Goal: Transaction & Acquisition: Purchase product/service

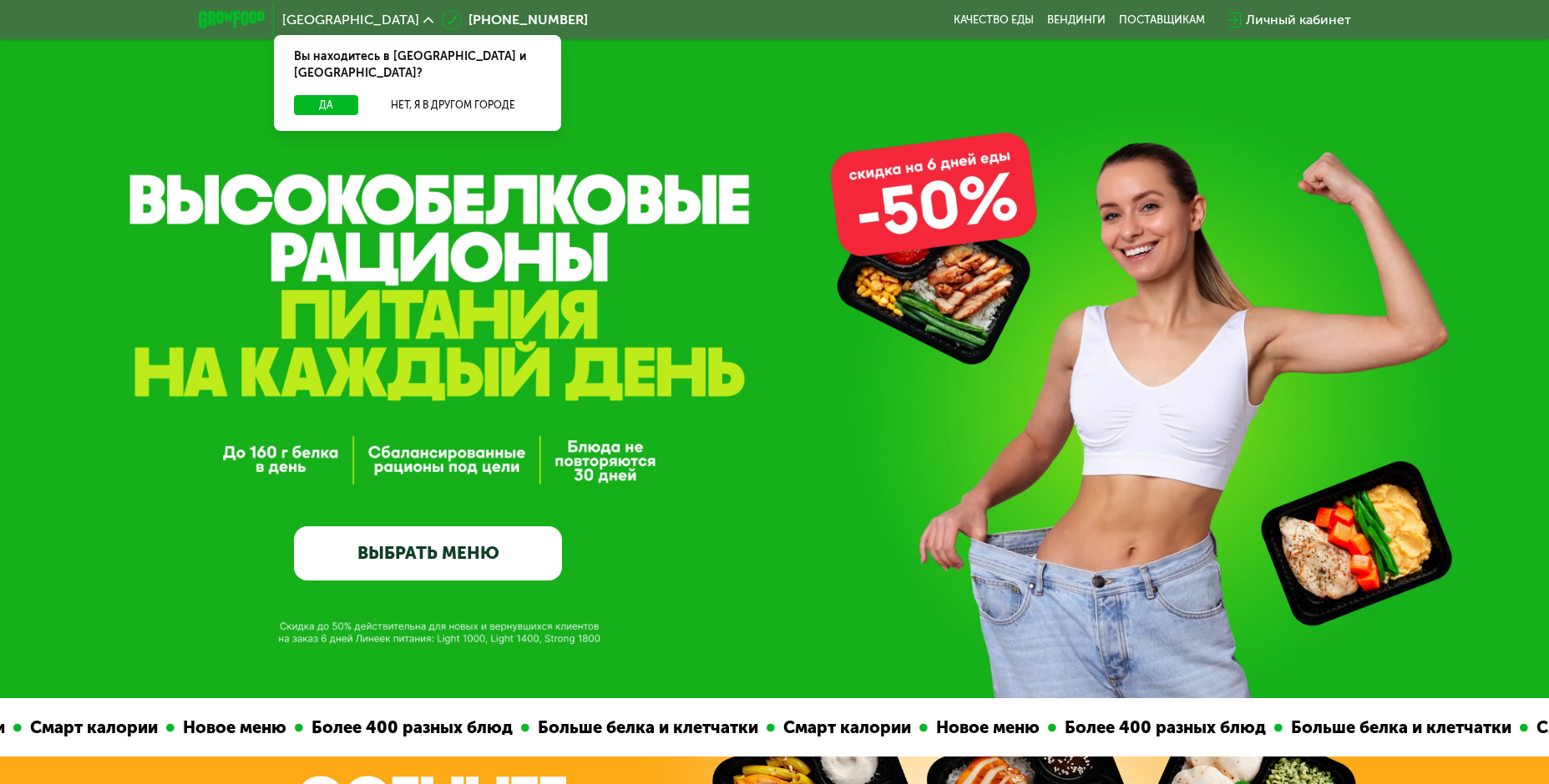
click at [416, 557] on link "ВЫБРАТЬ МЕНЮ" at bounding box center [428, 552] width 268 height 53
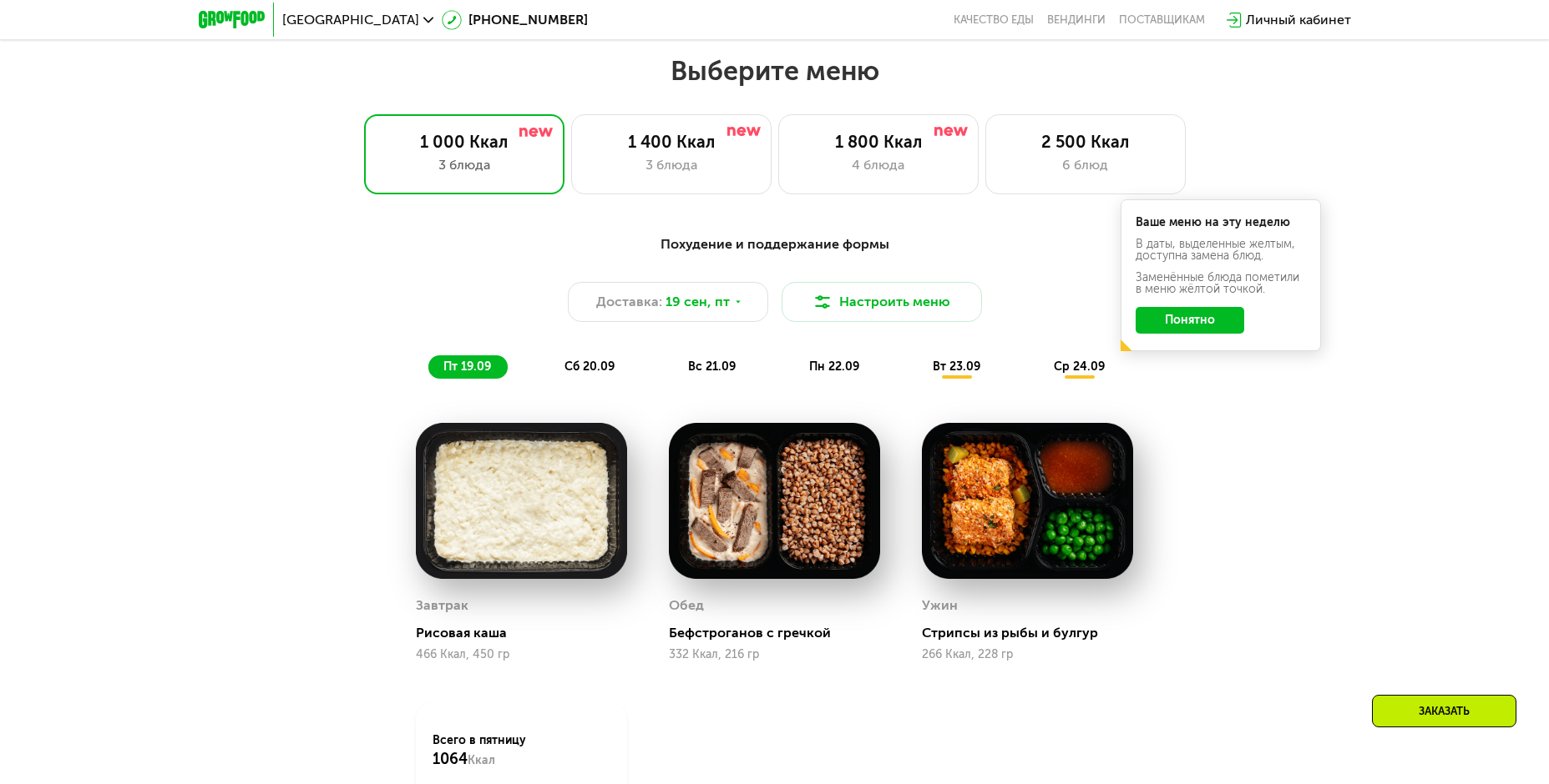
scroll to position [1348, 0]
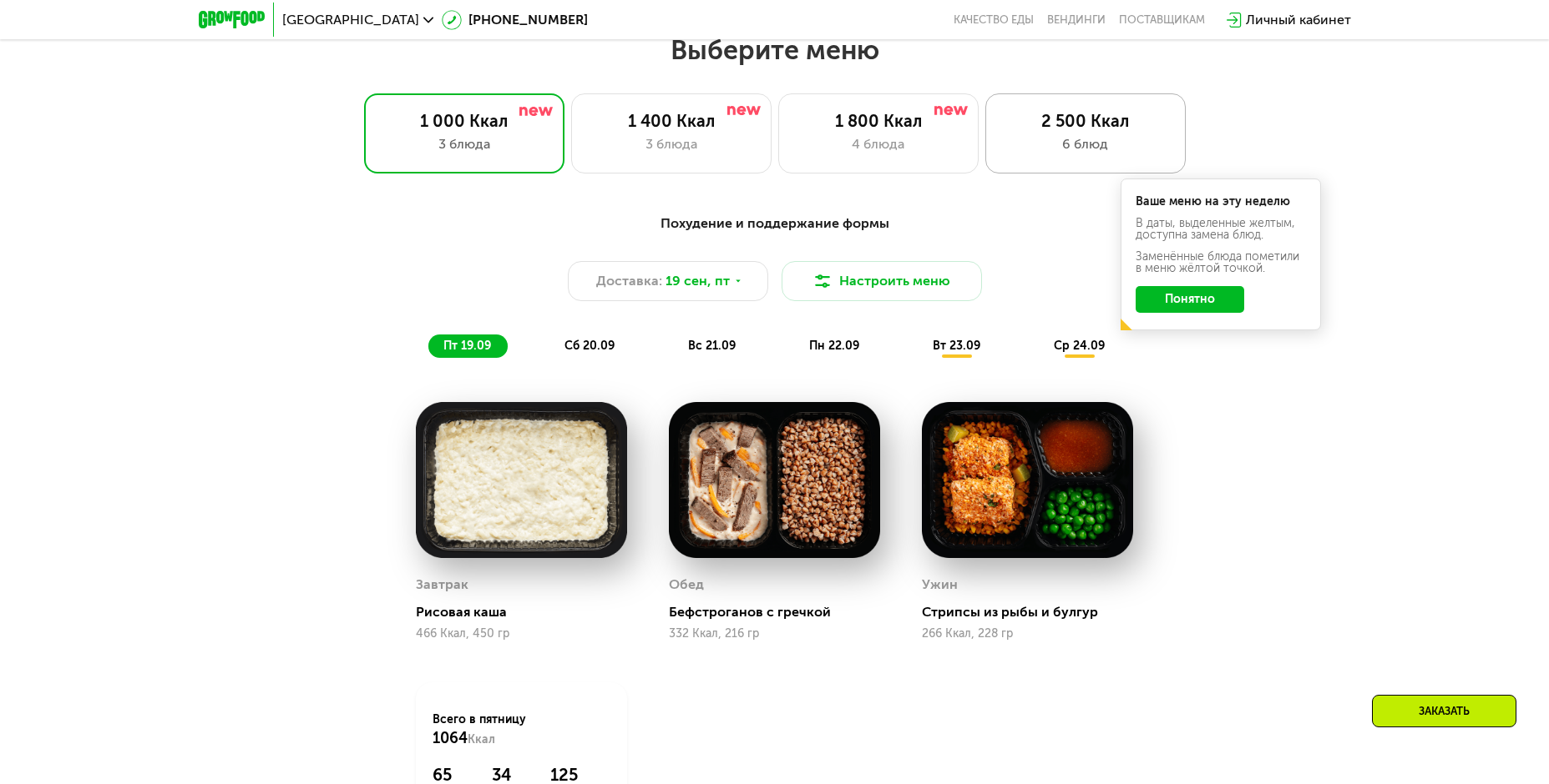
click at [1069, 131] on div "2 500 Ккал" at bounding box center [1084, 121] width 165 height 20
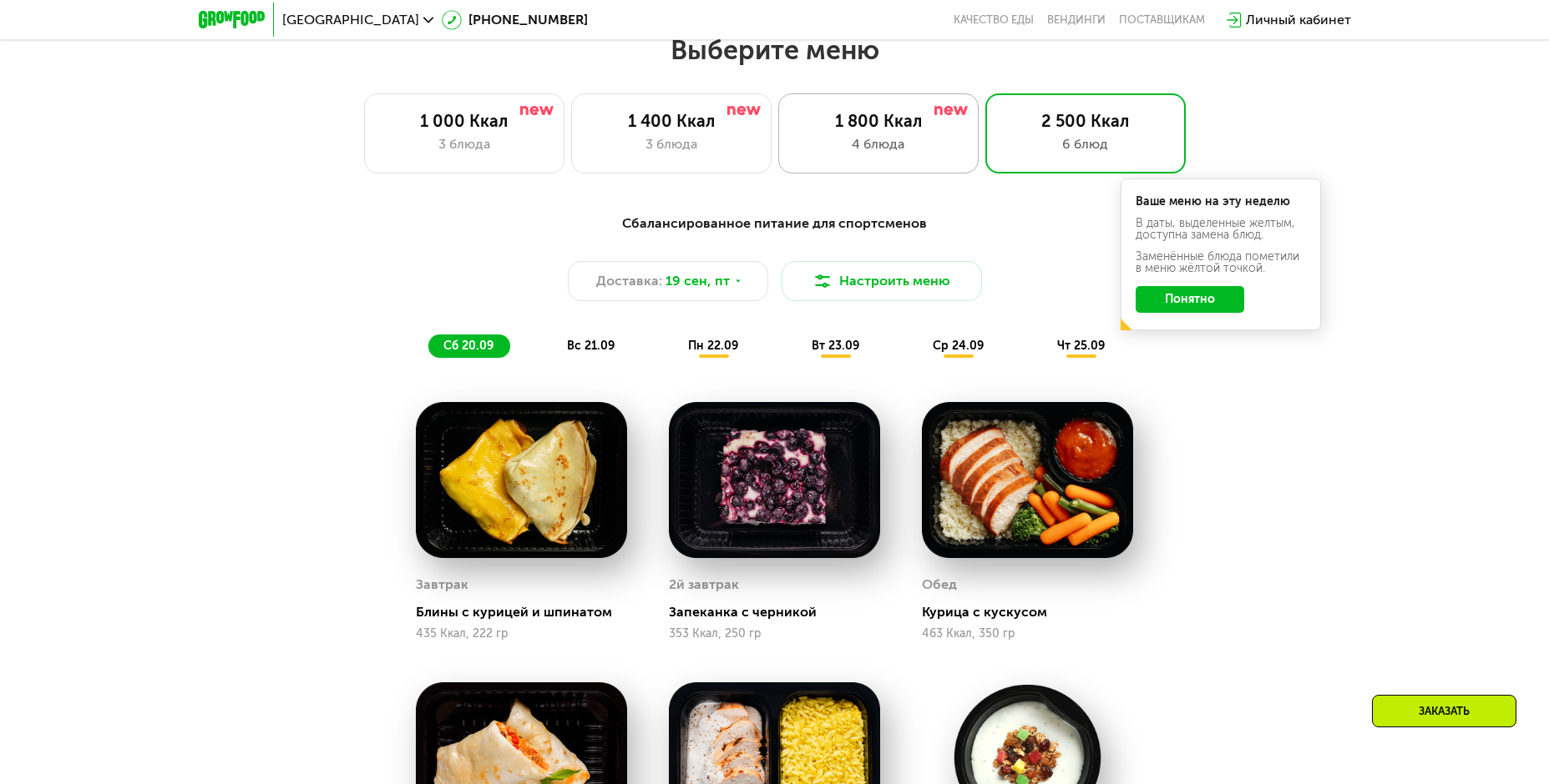
click at [884, 129] on div "1 800 Ккал" at bounding box center [877, 121] width 165 height 20
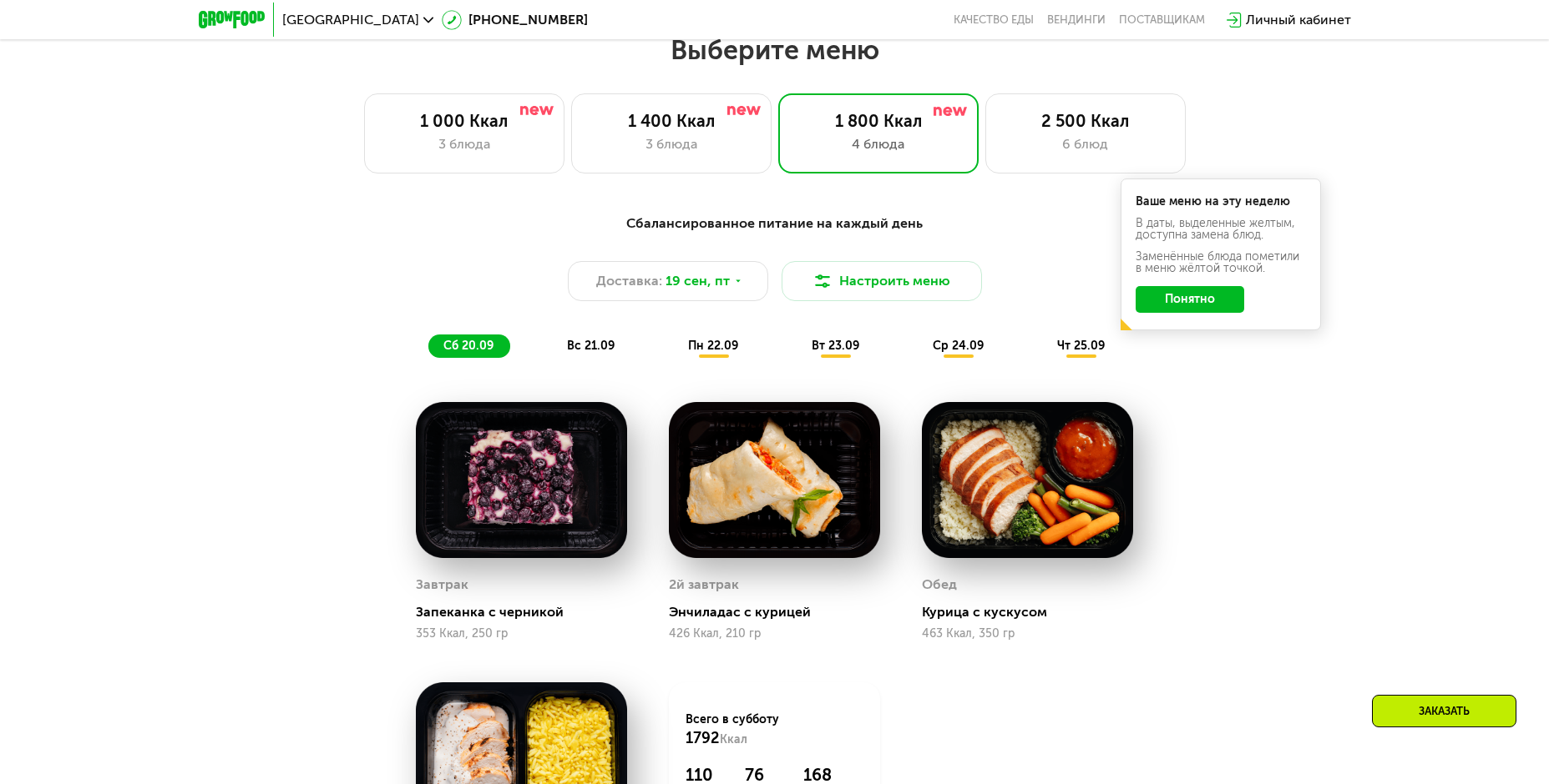
click at [708, 348] on span "пн 22.09" at bounding box center [713, 346] width 50 height 14
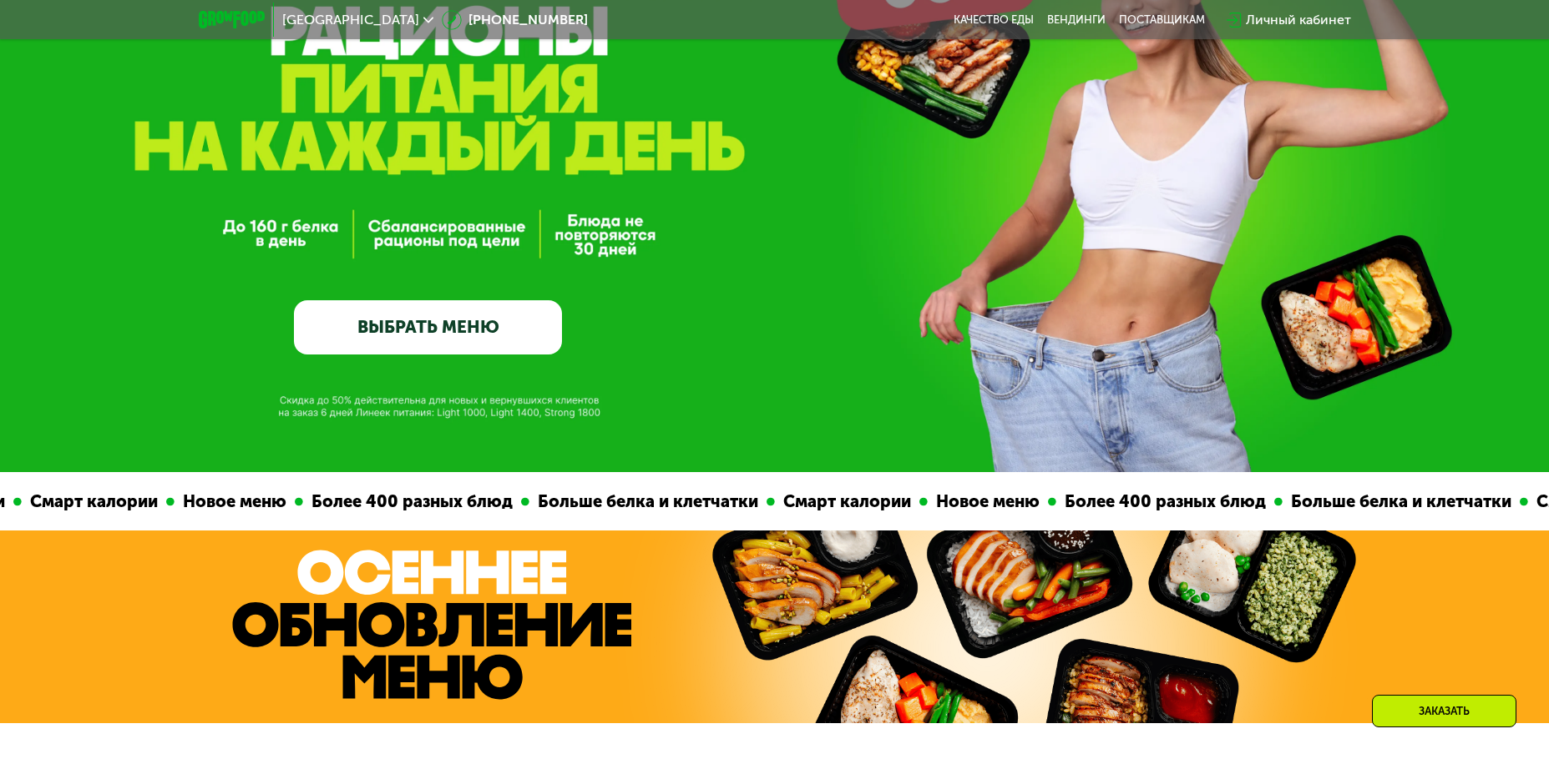
scroll to position [251, 0]
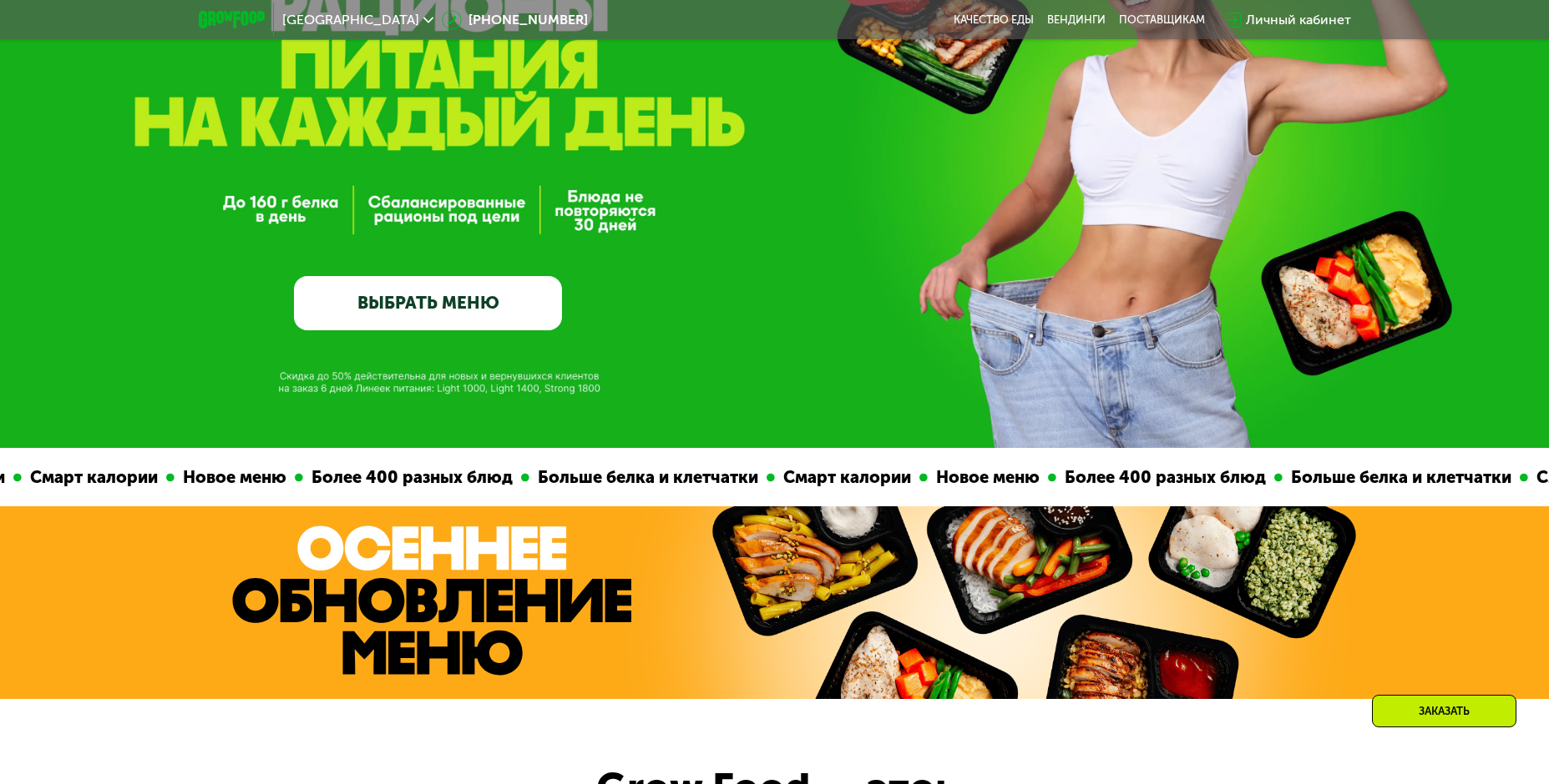
click at [428, 302] on link "ВЫБРАТЬ МЕНЮ" at bounding box center [428, 303] width 268 height 53
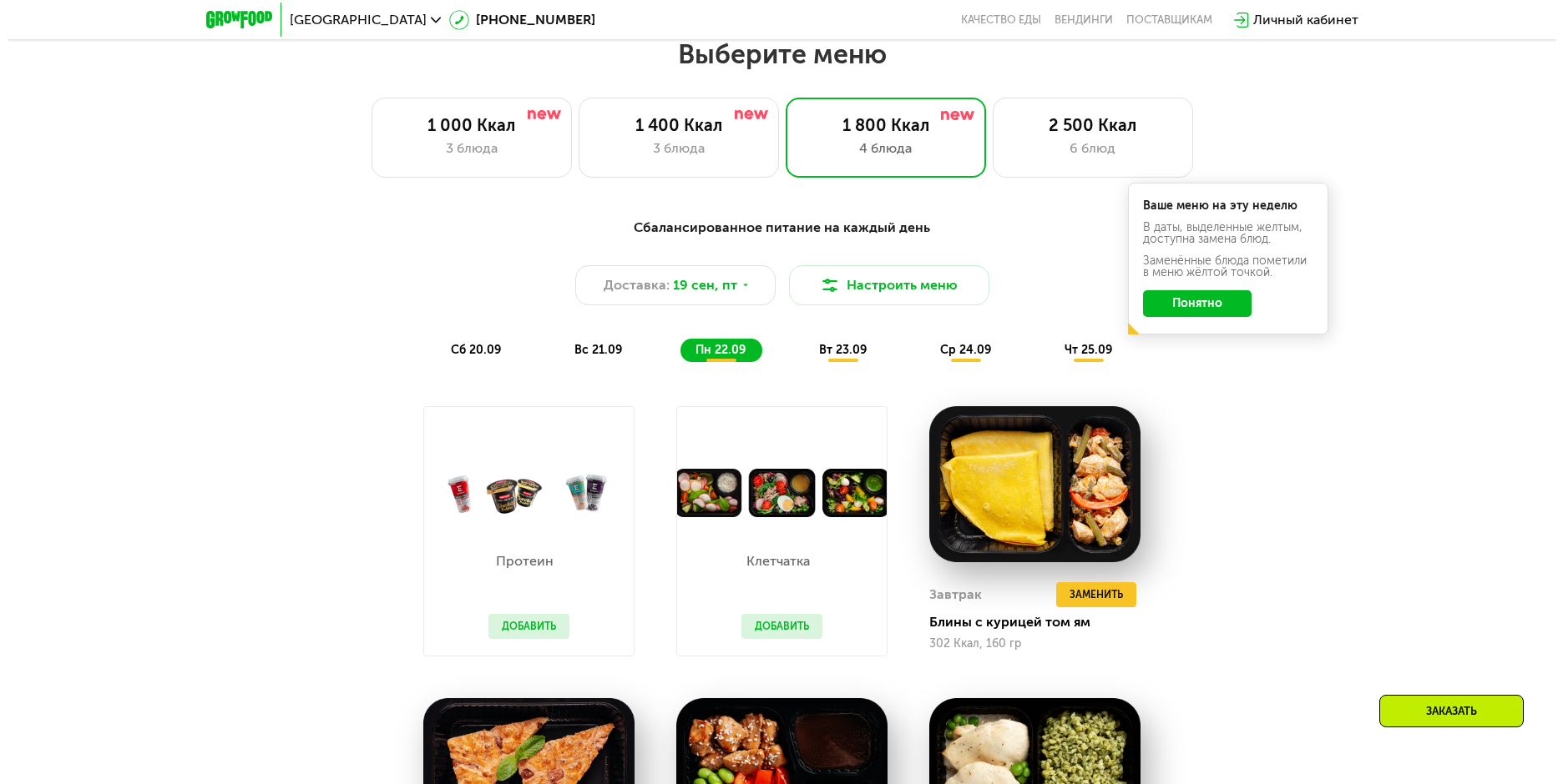
scroll to position [1348, 0]
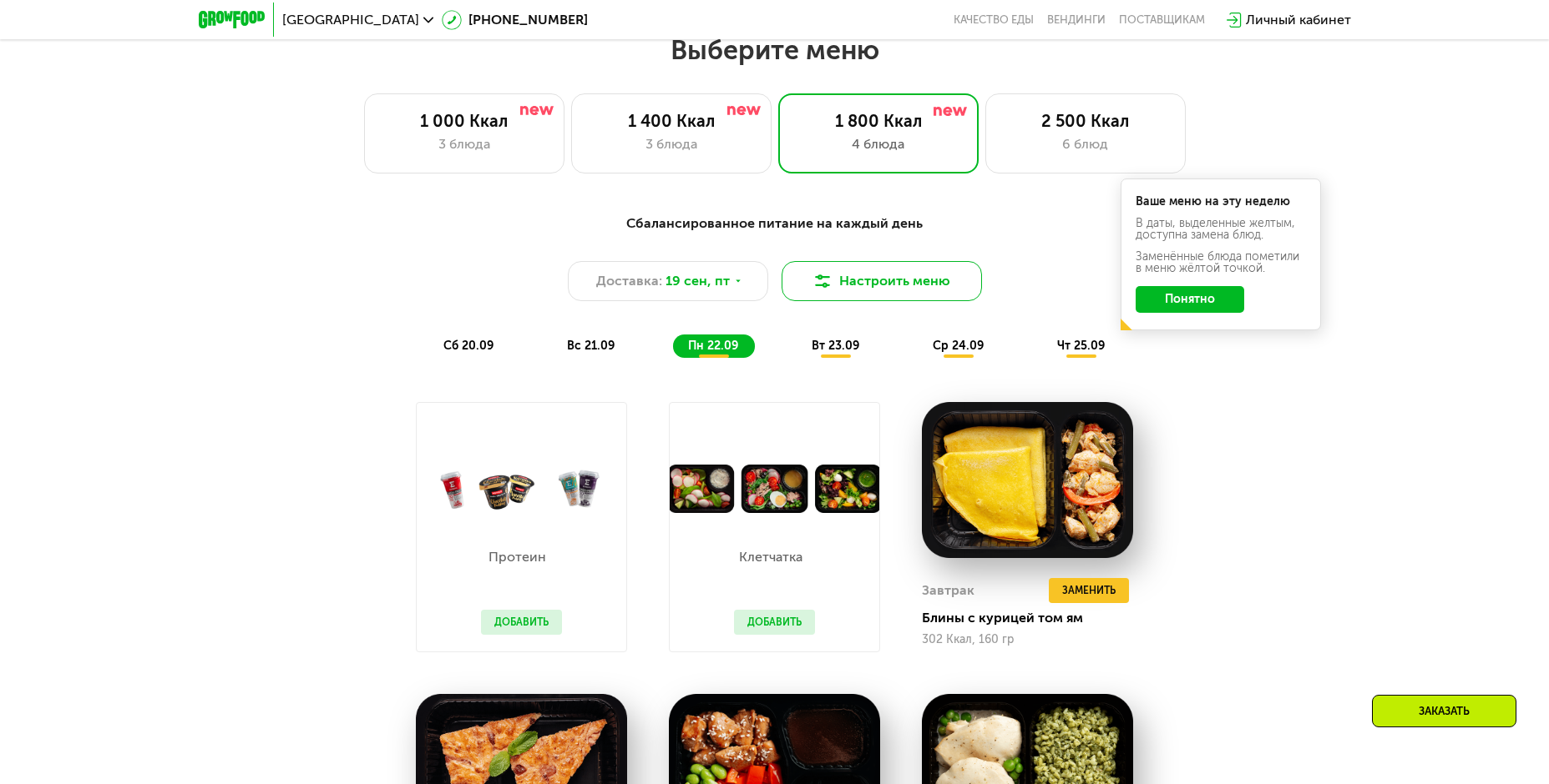
click at [902, 285] on button "Настроить меню" at bounding box center [881, 281] width 200 height 40
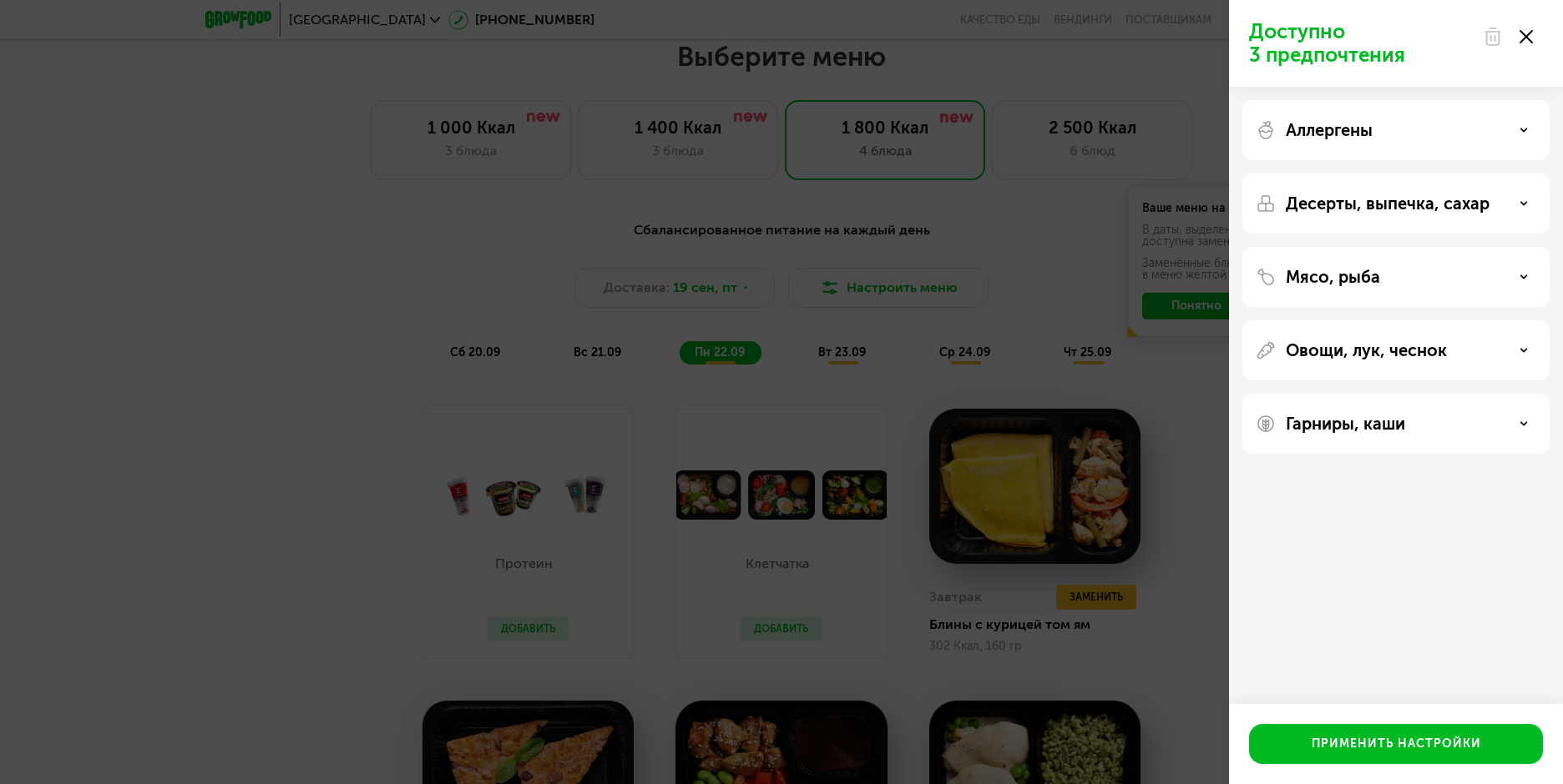
click at [1520, 126] on icon at bounding box center [1523, 130] width 8 height 8
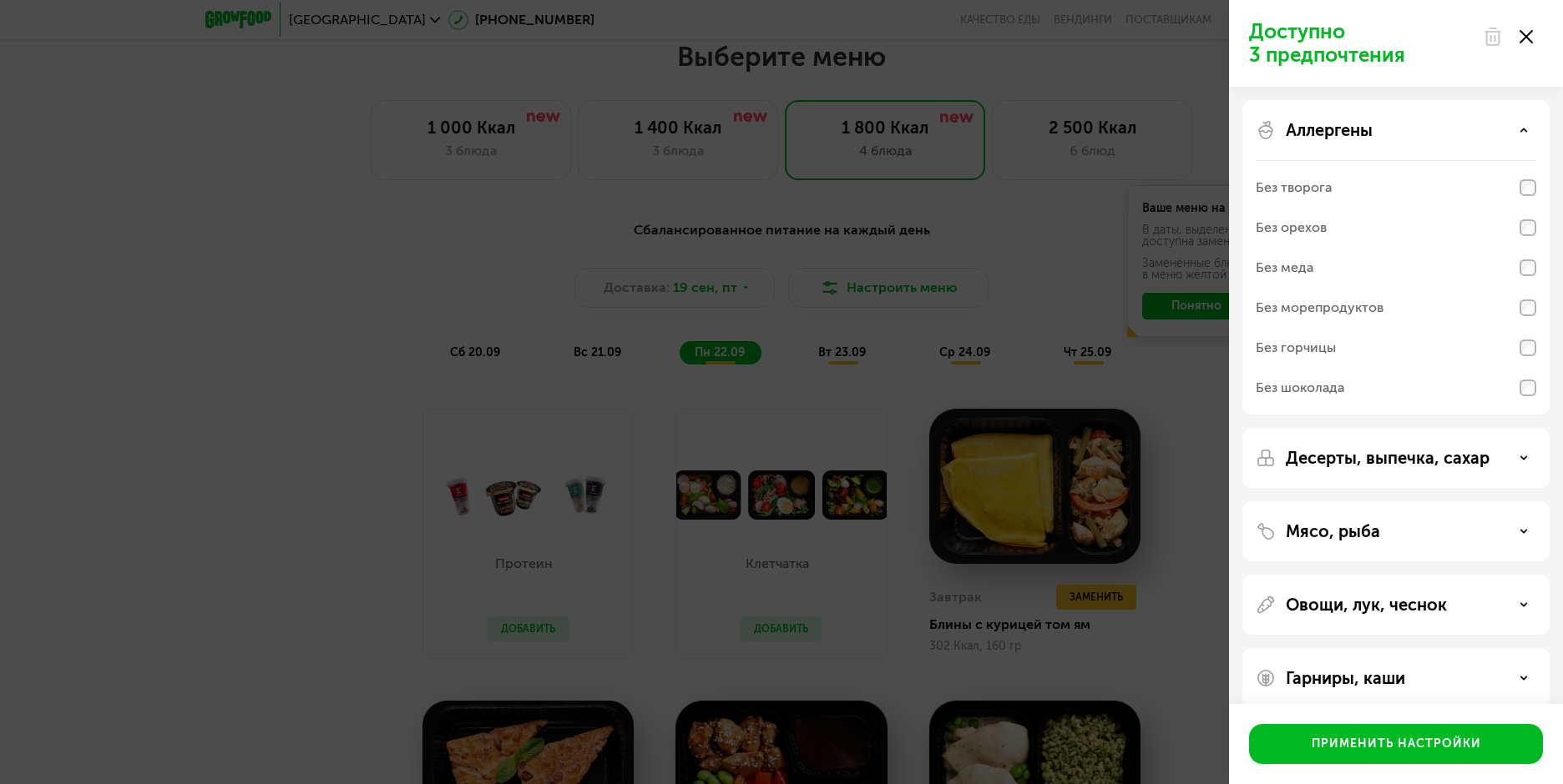
click at [1524, 124] on div "Аллергены" at bounding box center [1395, 130] width 281 height 20
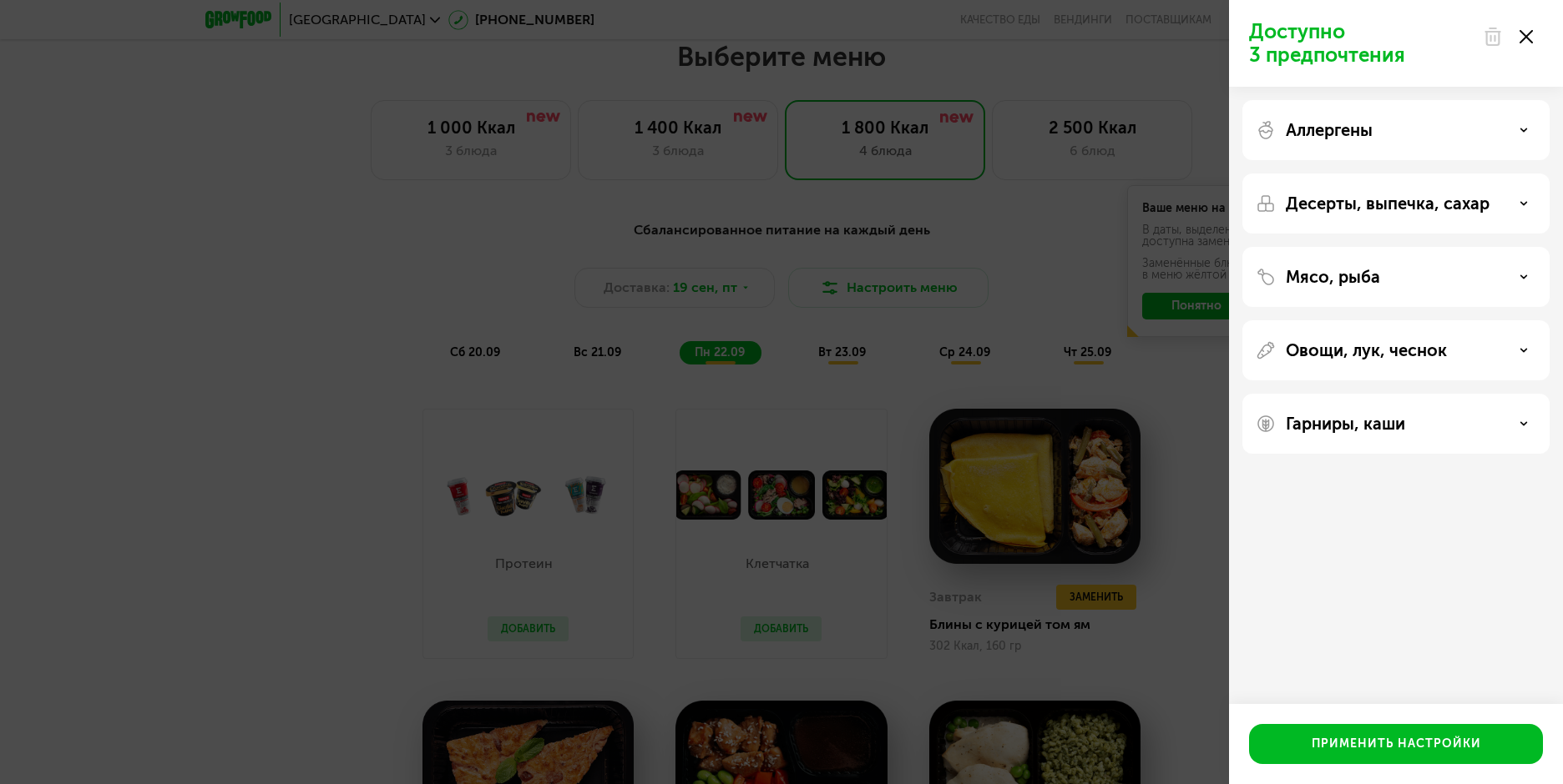
click at [1522, 208] on div "Десерты, выпечка, сахар" at bounding box center [1395, 204] width 281 height 20
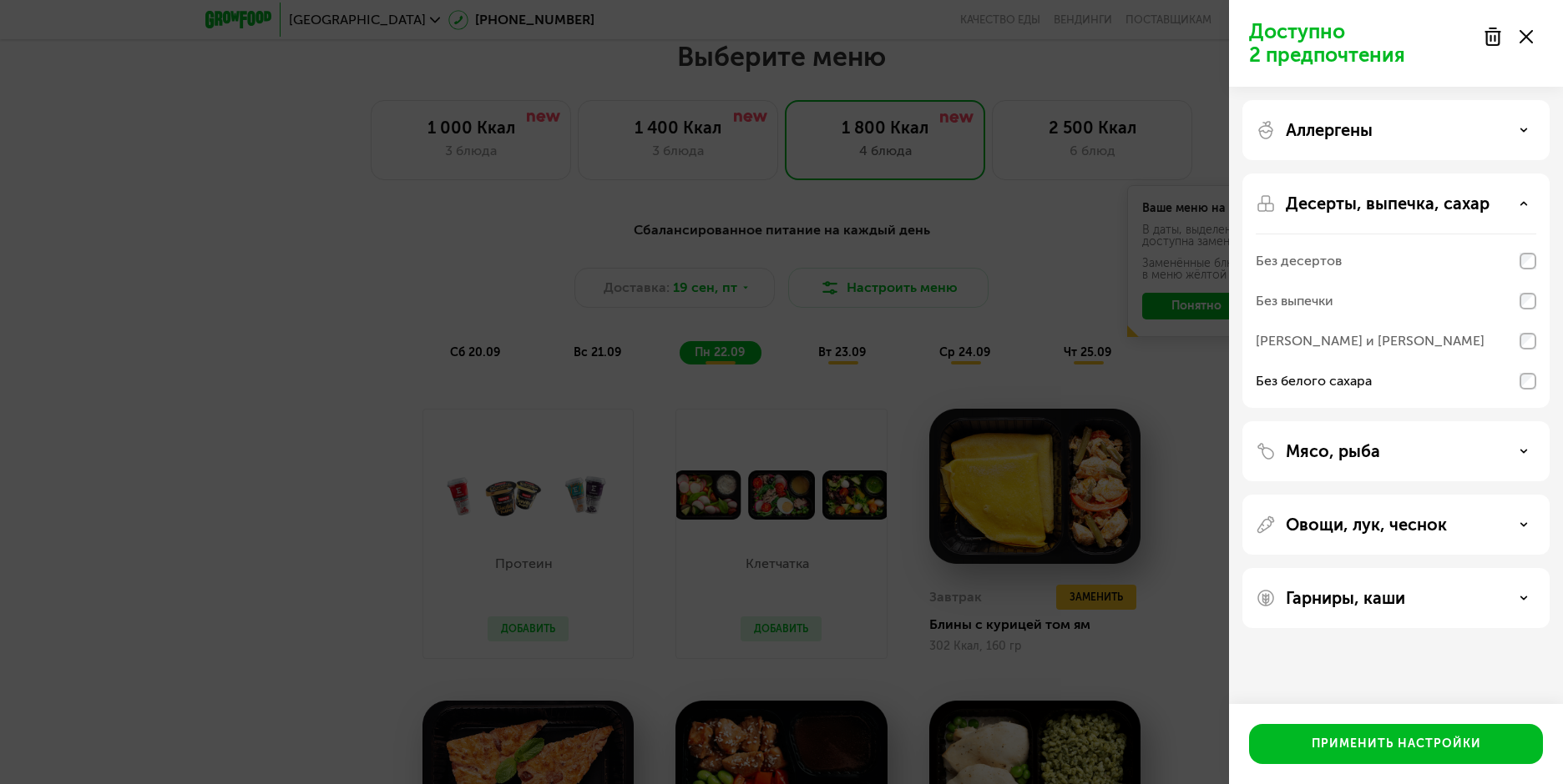
click at [1522, 444] on div "Мясо, рыба" at bounding box center [1395, 451] width 281 height 20
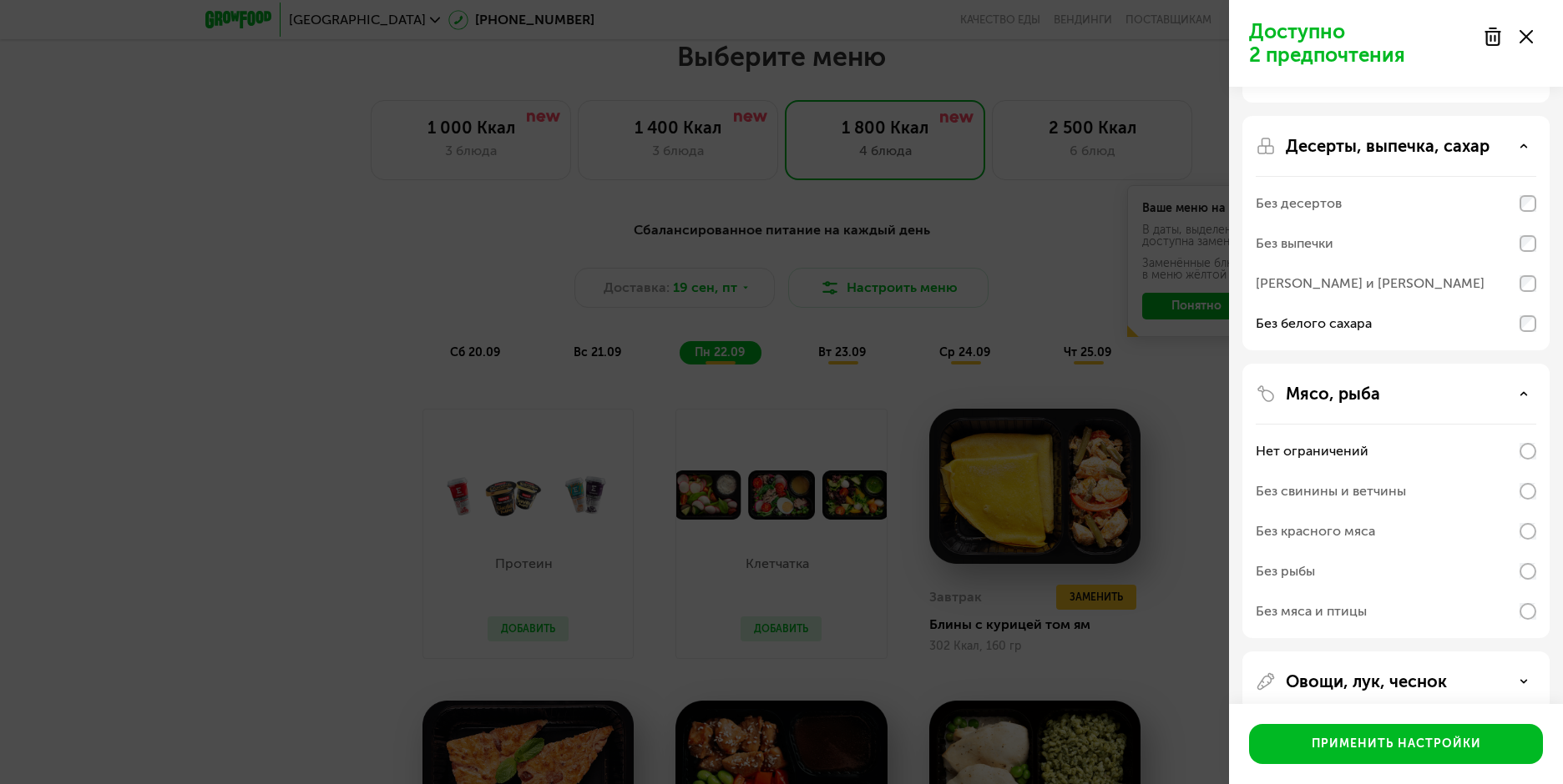
scroll to position [155, 0]
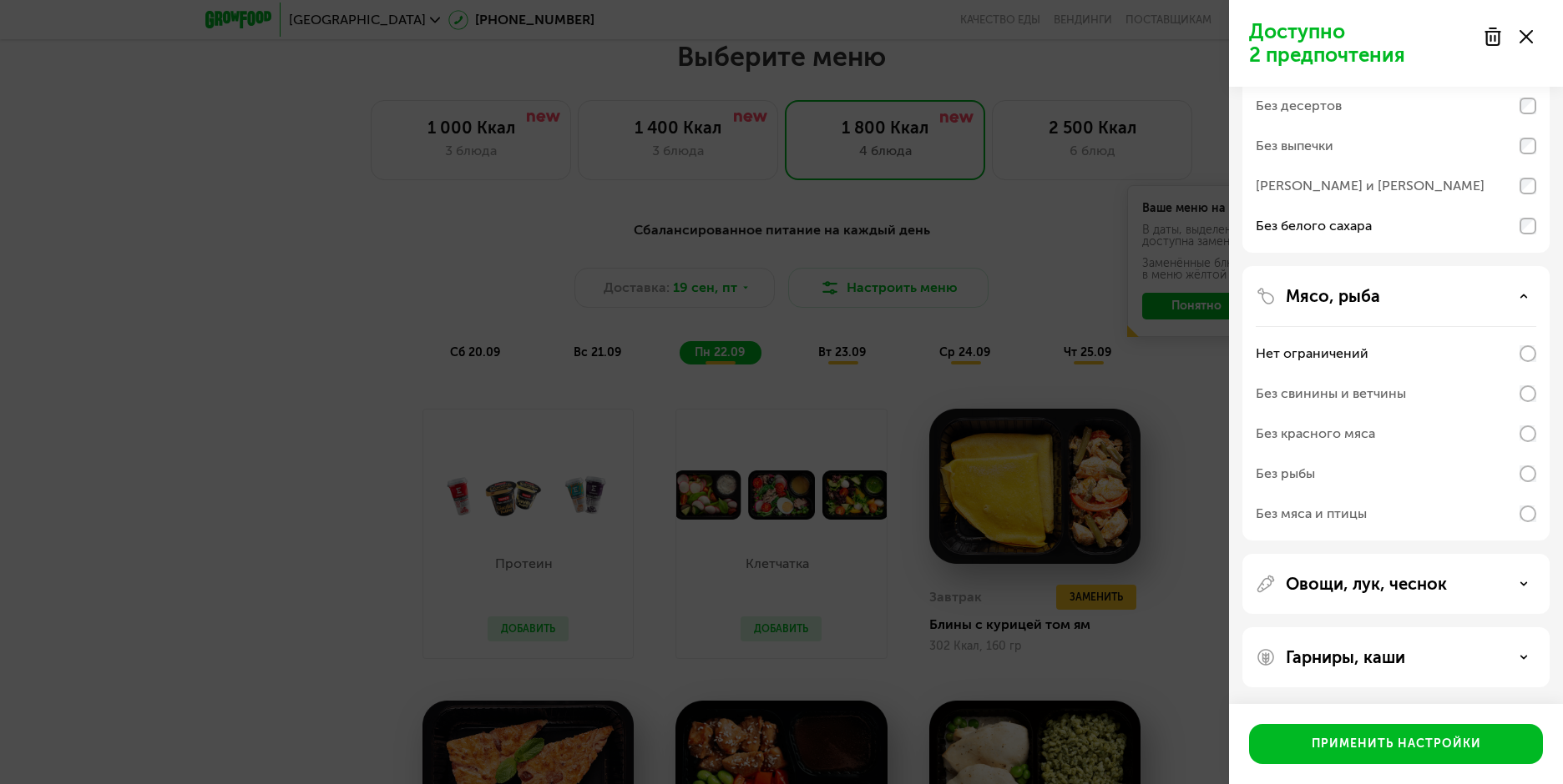
click at [1424, 577] on p "Овощи, лук, чеснок" at bounding box center [1366, 584] width 161 height 20
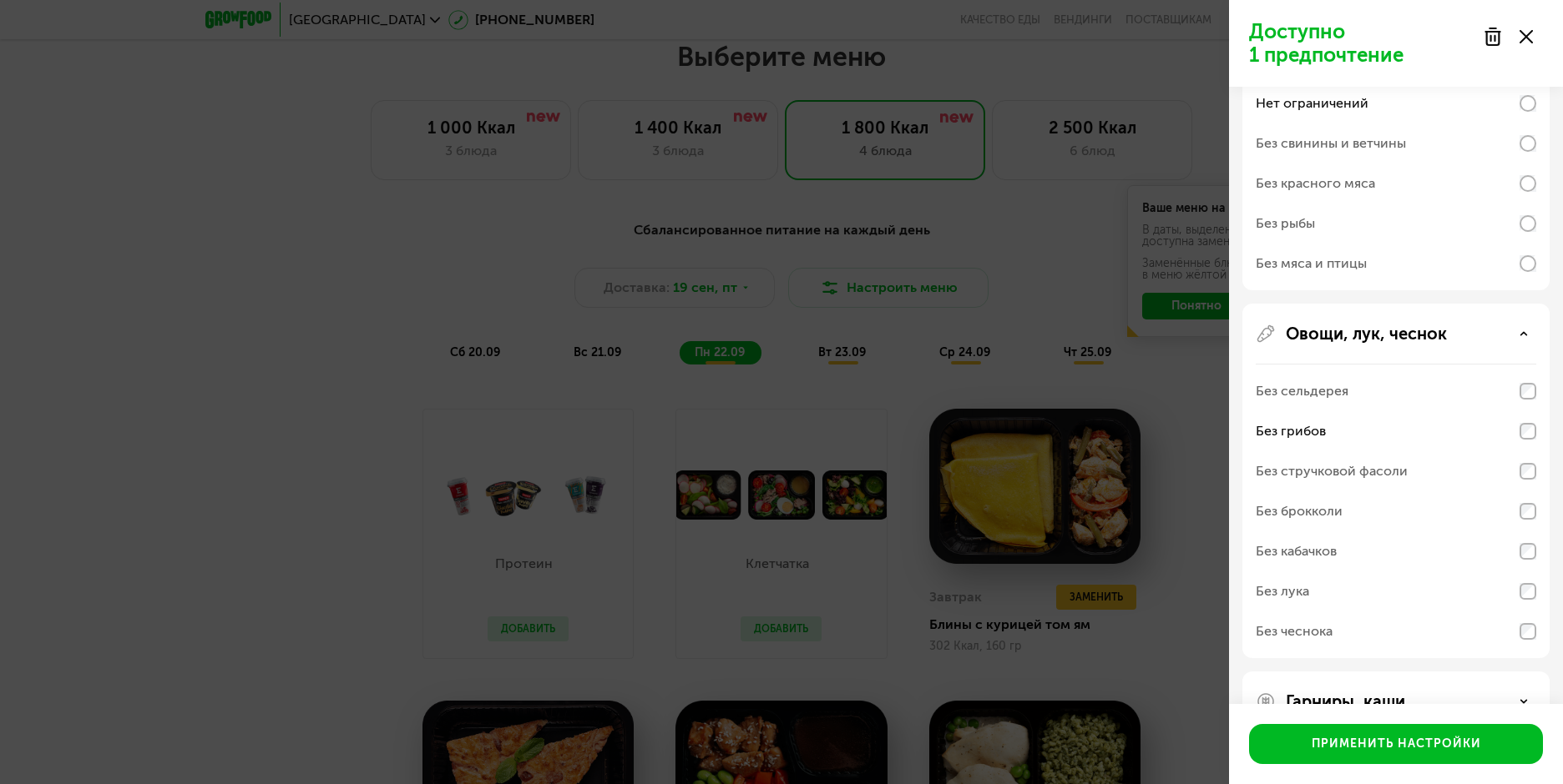
scroll to position [449, 0]
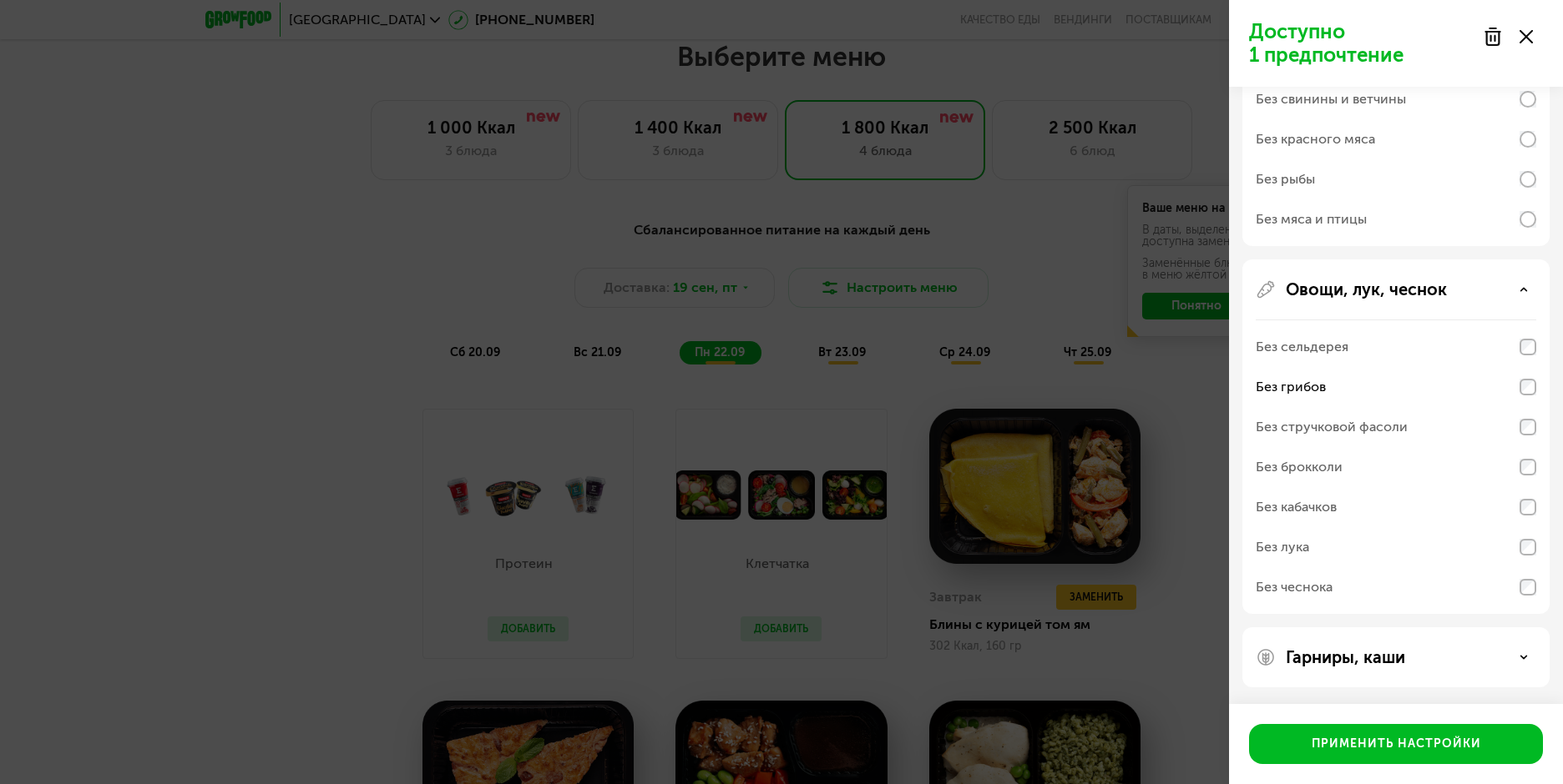
click at [1526, 658] on icon at bounding box center [1523, 657] width 8 height 8
click at [1521, 658] on use at bounding box center [1524, 657] width 6 height 3
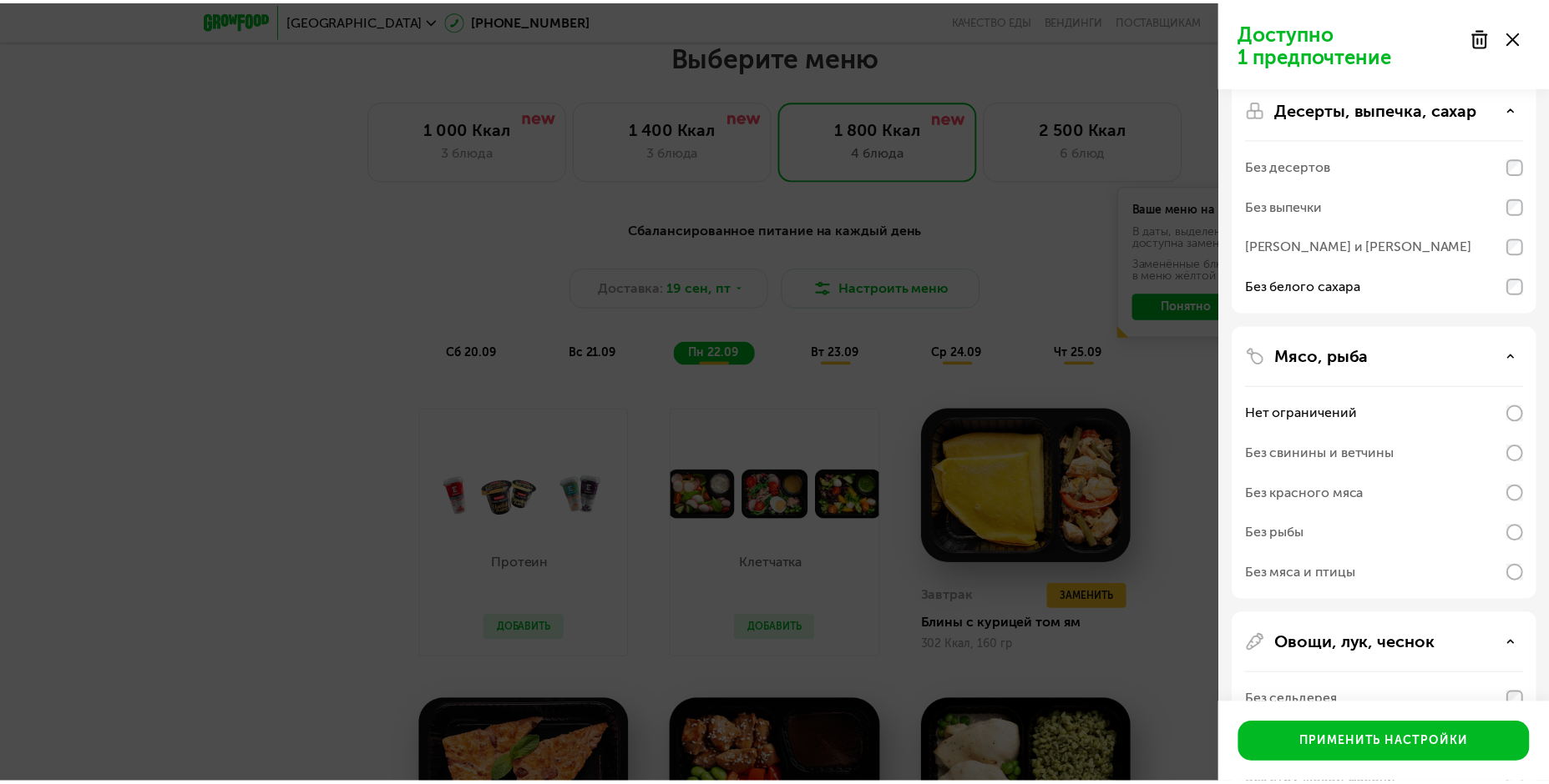
scroll to position [0, 0]
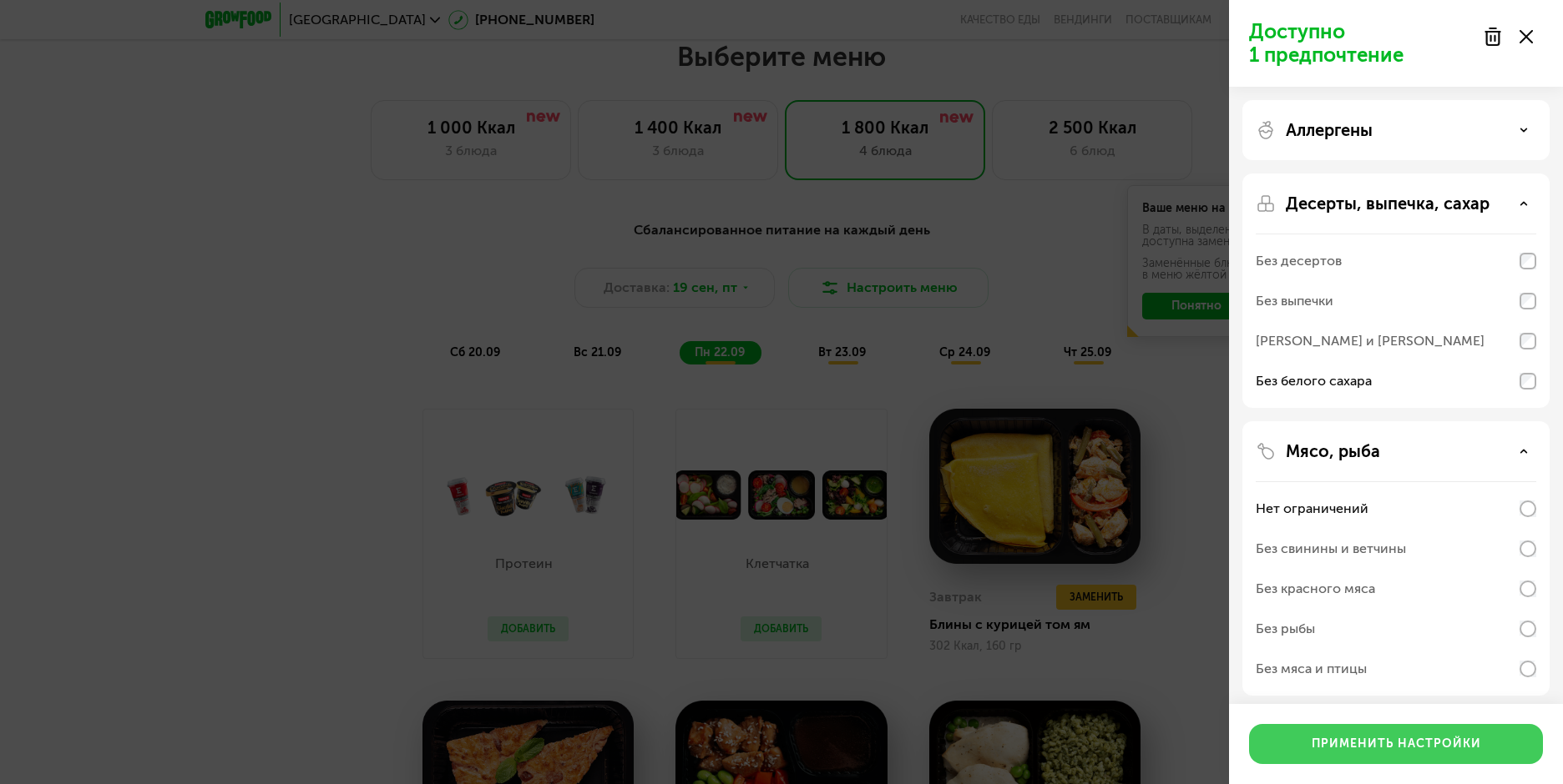
click at [1391, 746] on div "Применить настройки" at bounding box center [1396, 744] width 170 height 17
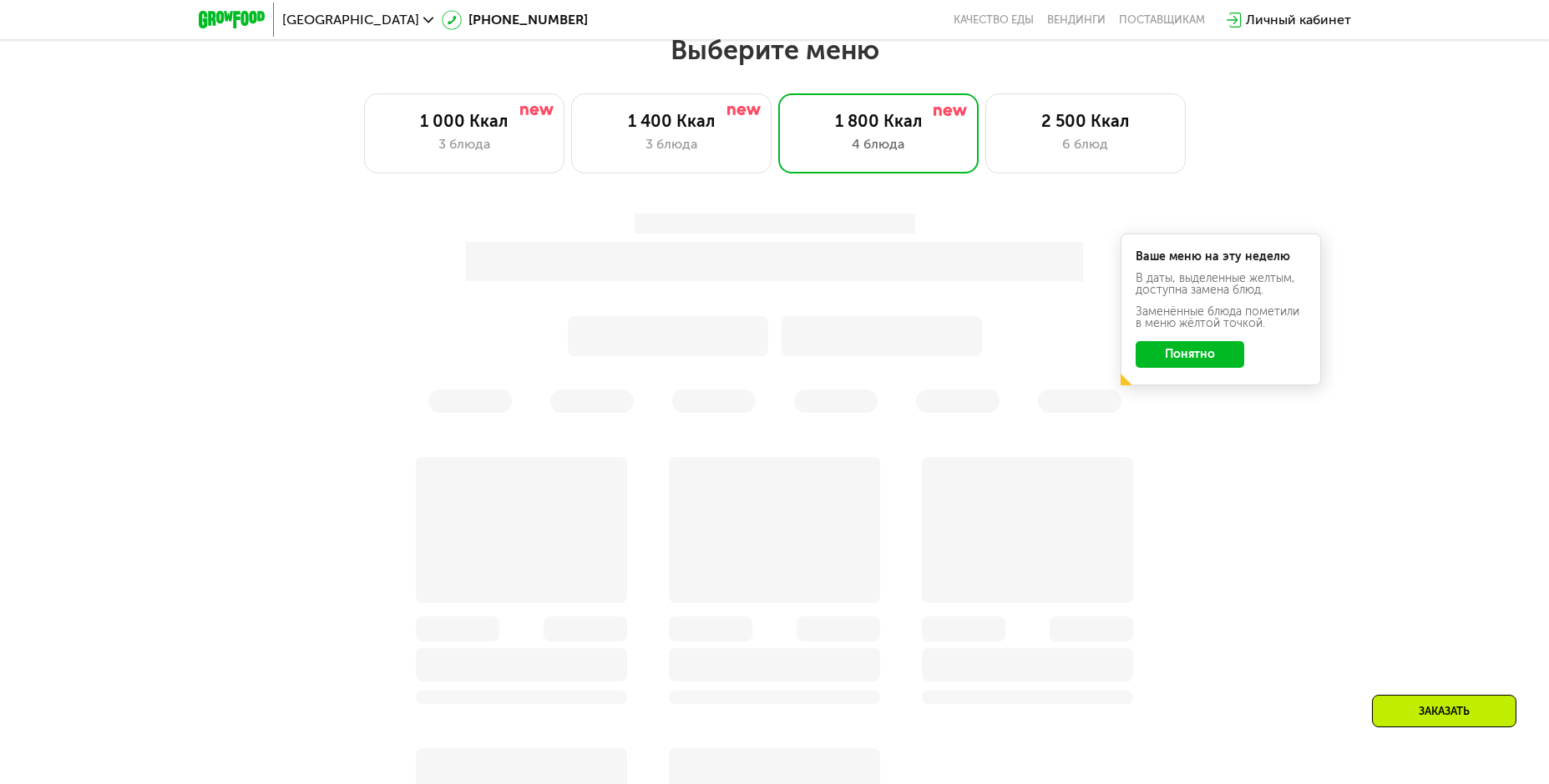
click at [1187, 365] on div "Ваше меню на эту неделю В даты, выделенные желтым, доступна замена блюд. Заменё…" at bounding box center [1220, 310] width 200 height 152
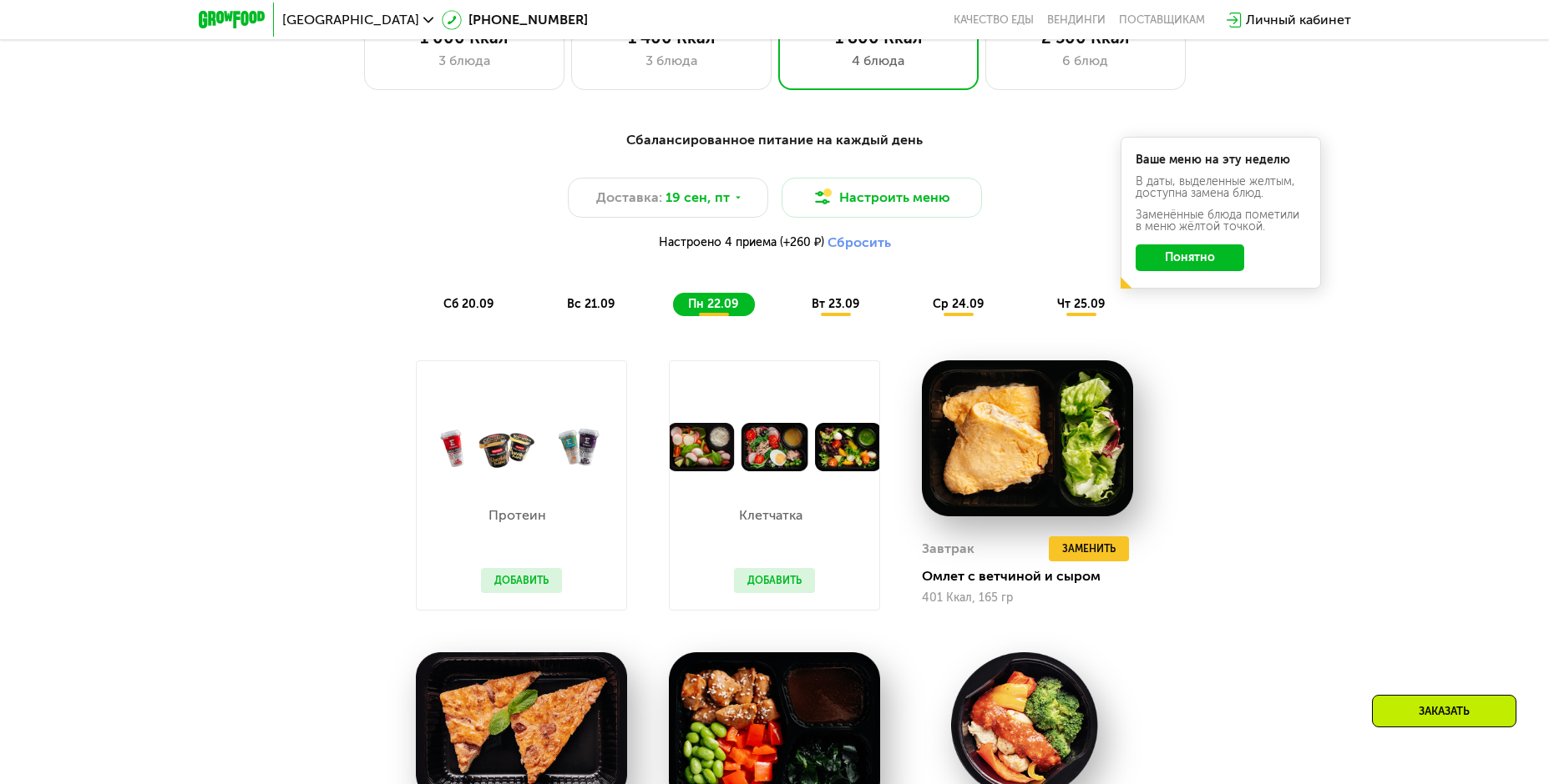
scroll to position [1599, 0]
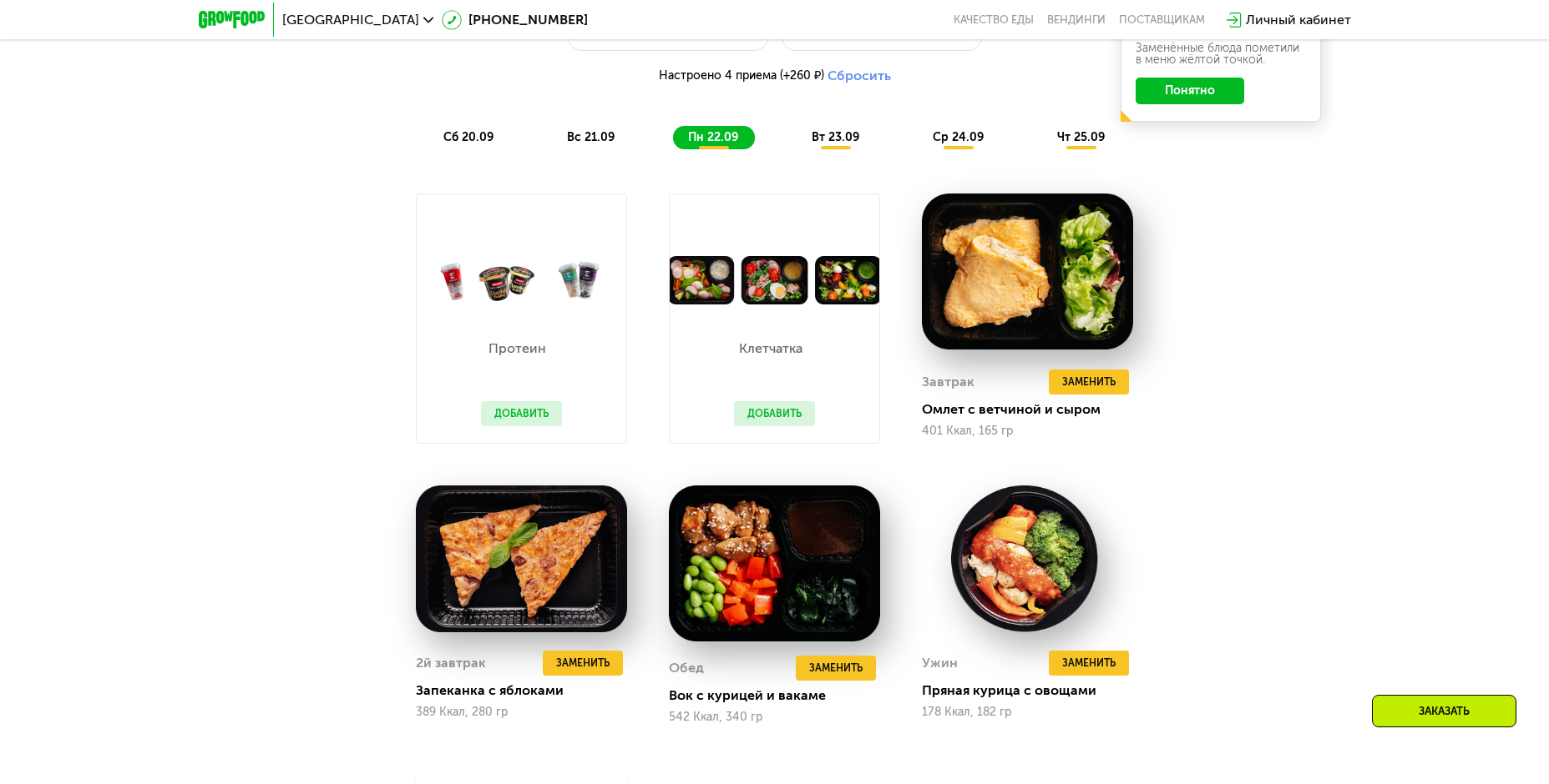
click at [1418, 705] on div "Заказать" at bounding box center [1444, 711] width 145 height 33
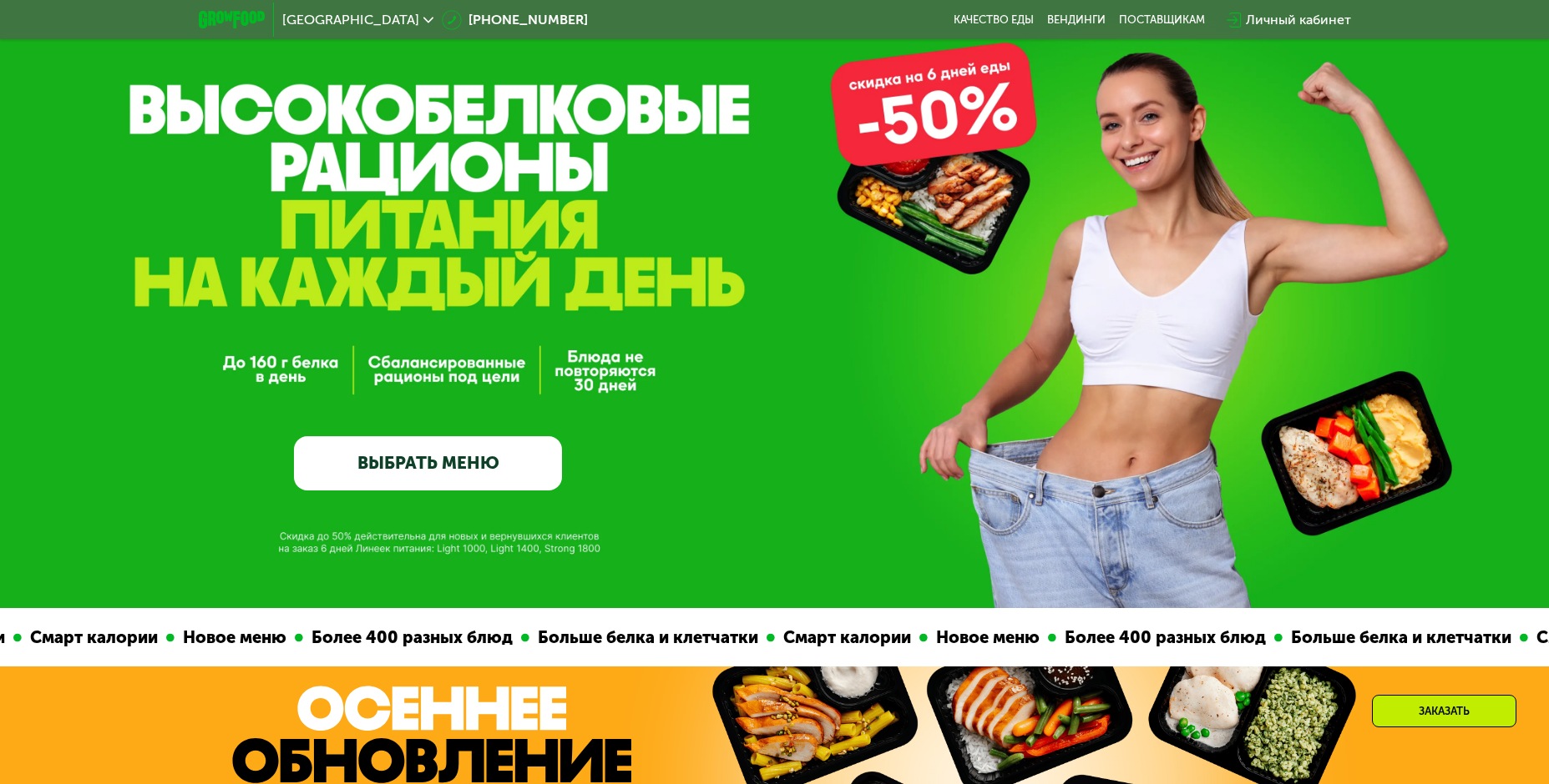
scroll to position [0, 0]
